Goal: Check status: Check status

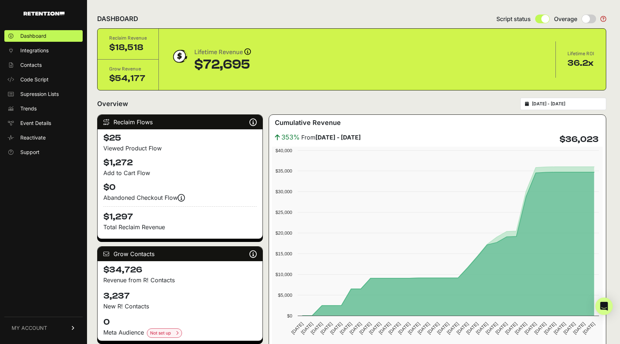
scroll to position [1, 0]
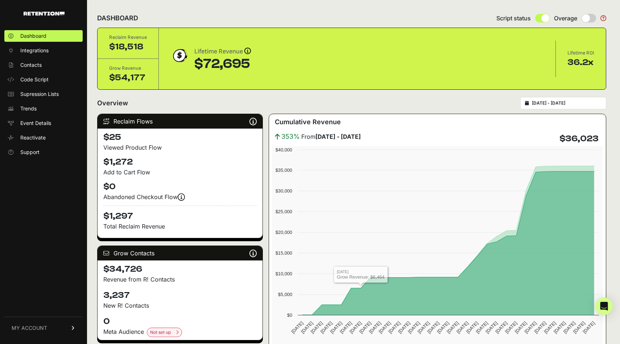
type input "[DATE]"
click at [585, 104] on input "[DATE] - [DATE]" at bounding box center [567, 103] width 70 height 6
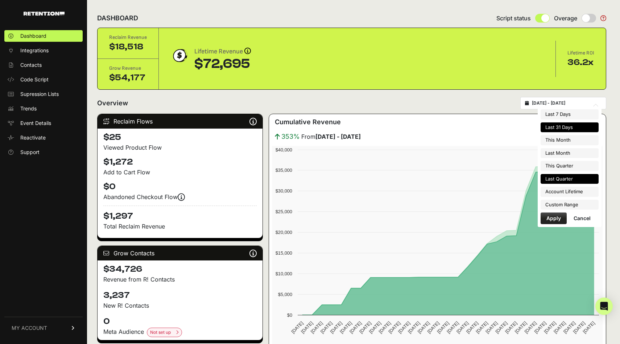
type input "[DATE]"
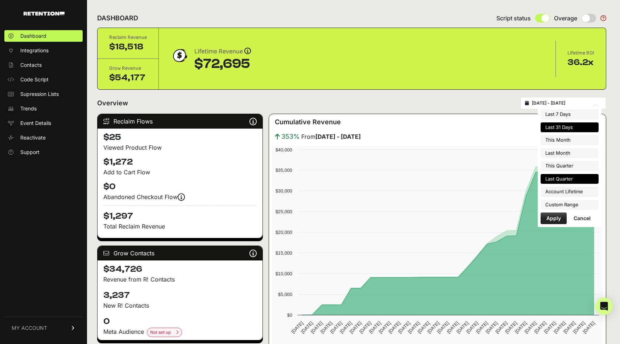
type input "[DATE]"
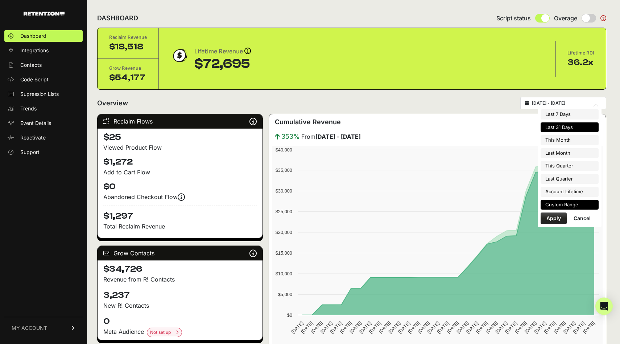
click at [566, 208] on li "Custom Range" at bounding box center [570, 205] width 58 height 10
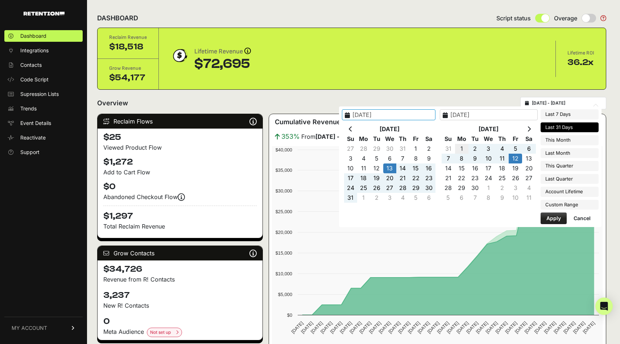
type input "[DATE]"
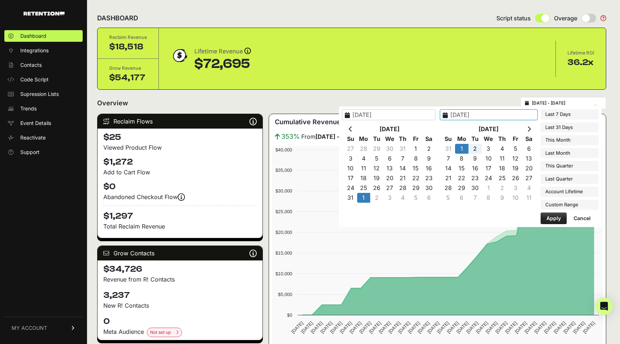
type input "[DATE]"
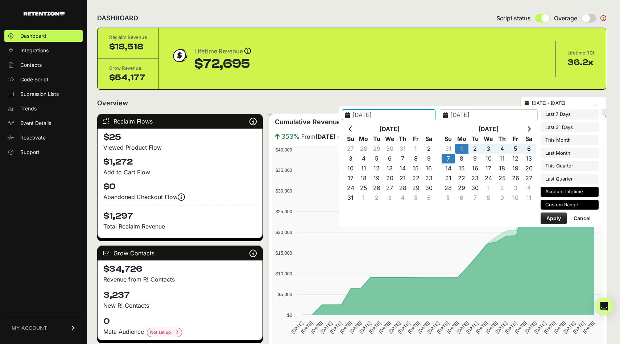
type input "[DATE]"
click at [560, 218] on button "Apply" at bounding box center [554, 218] width 26 height 12
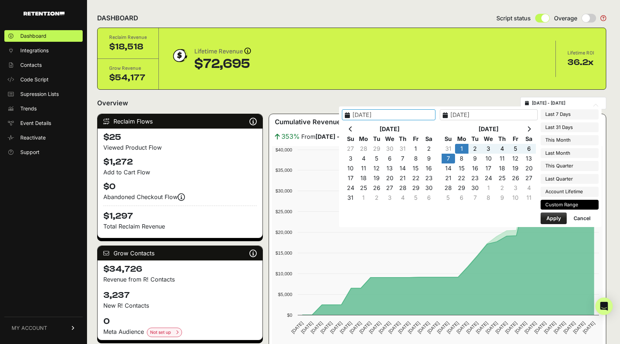
type input "[DATE] - [DATE]"
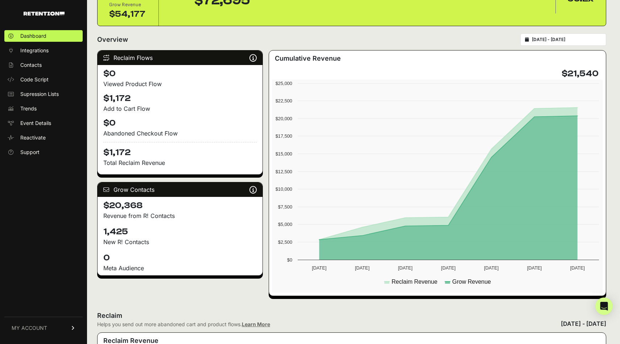
scroll to position [65, 0]
